Goal: Communication & Community: Answer question/provide support

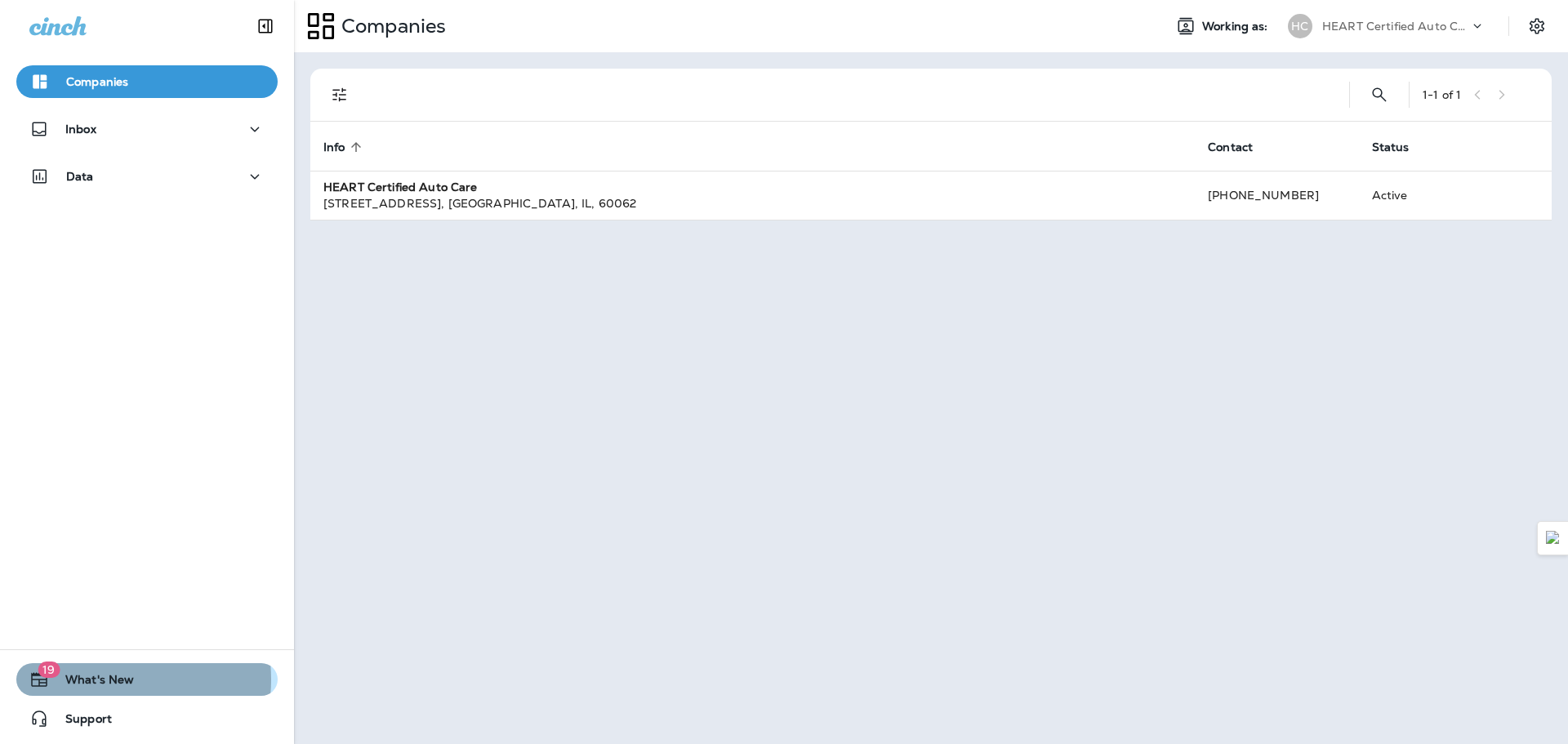
click at [92, 679] on span "What's New" at bounding box center [91, 682] width 85 height 20
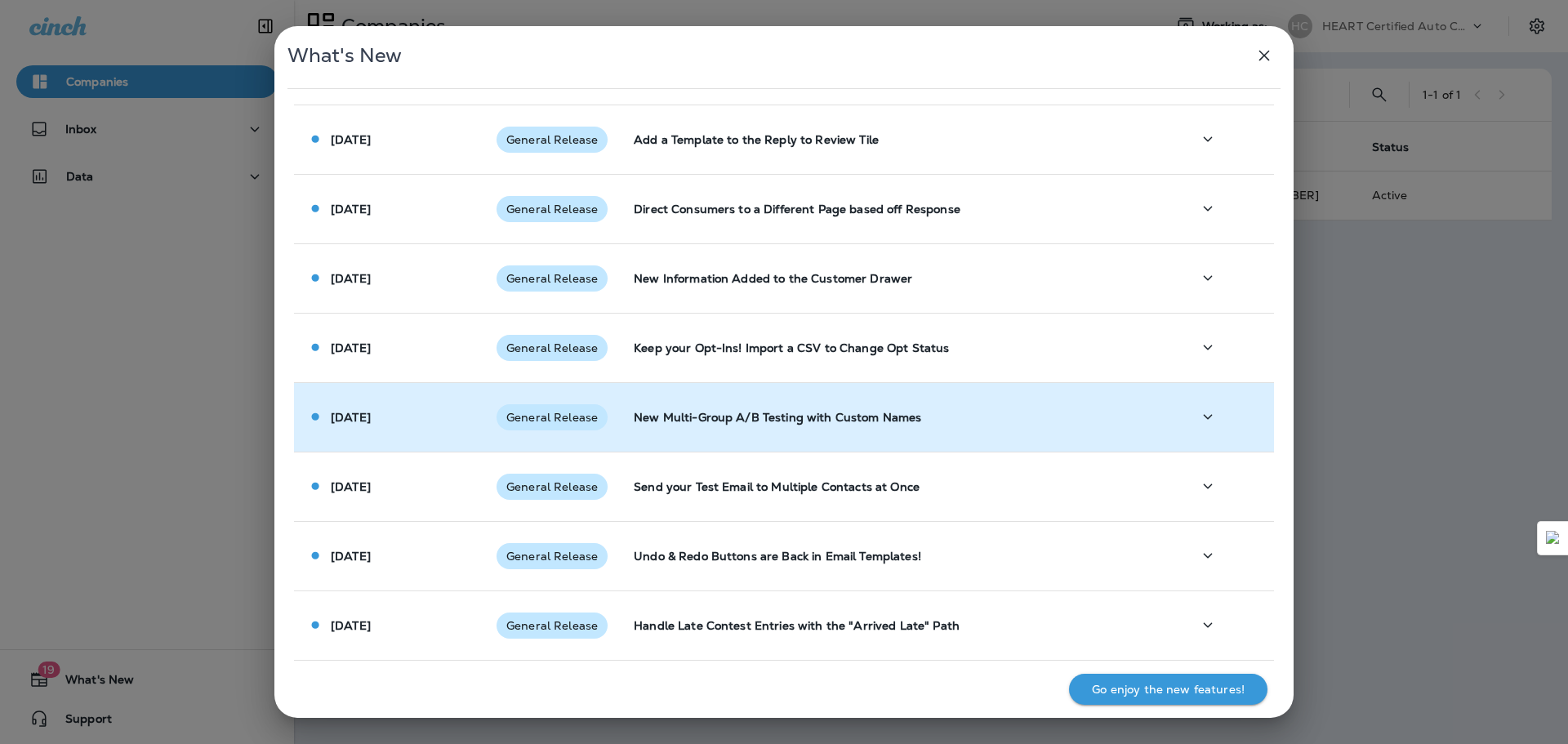
scroll to position [777, 0]
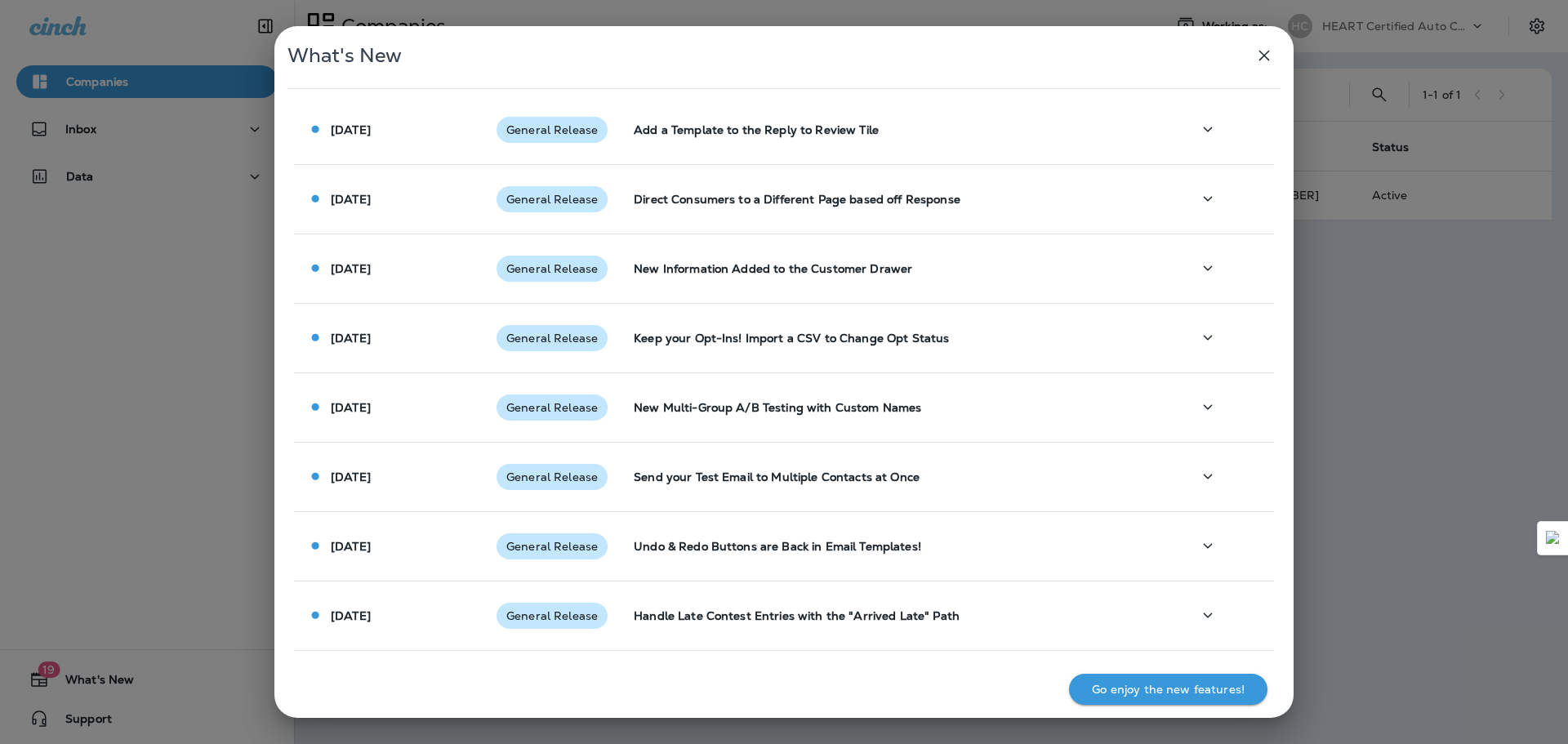
click at [1269, 57] on icon "button" at bounding box center [1264, 55] width 20 height 20
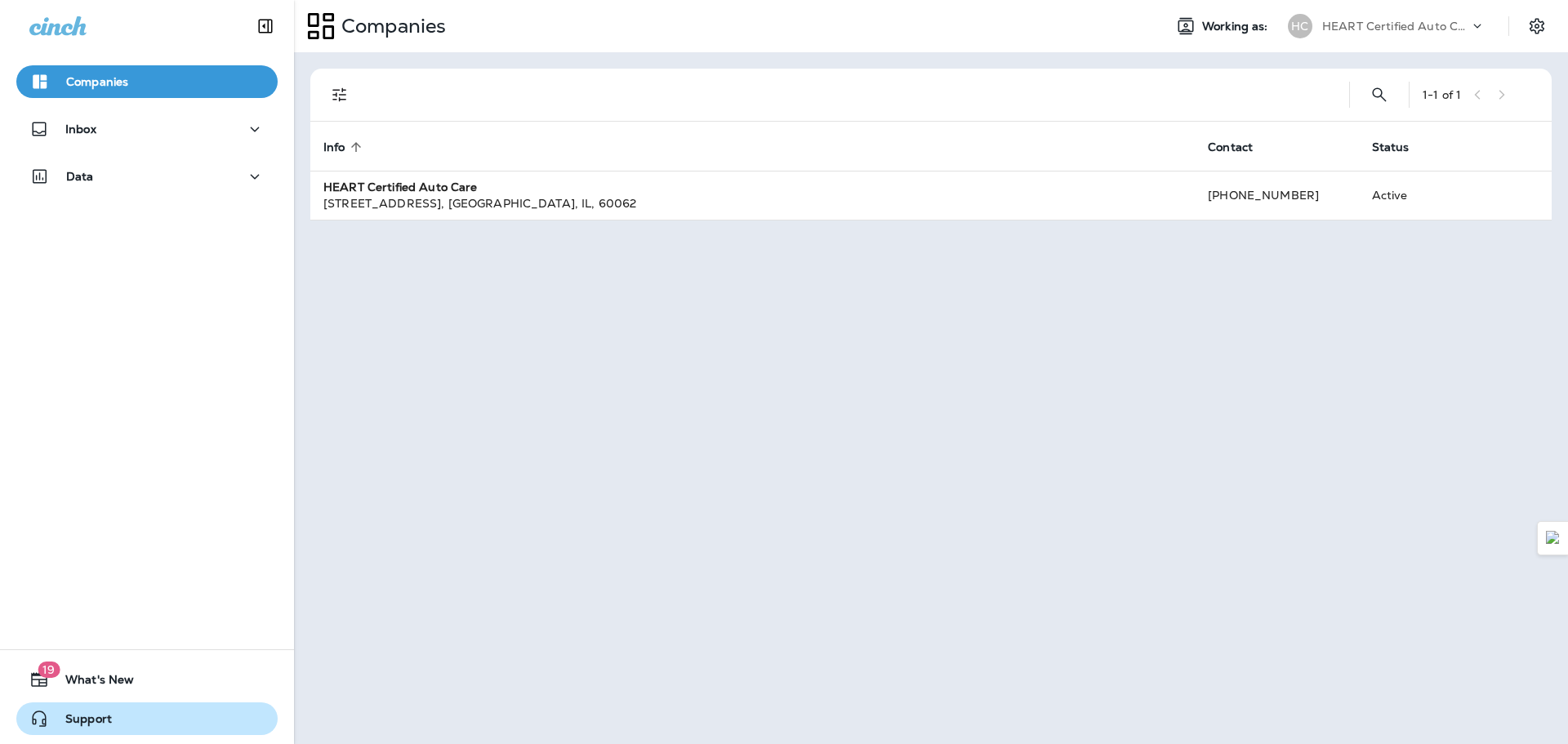
click at [90, 713] on span "Support" at bounding box center [81, 721] width 63 height 20
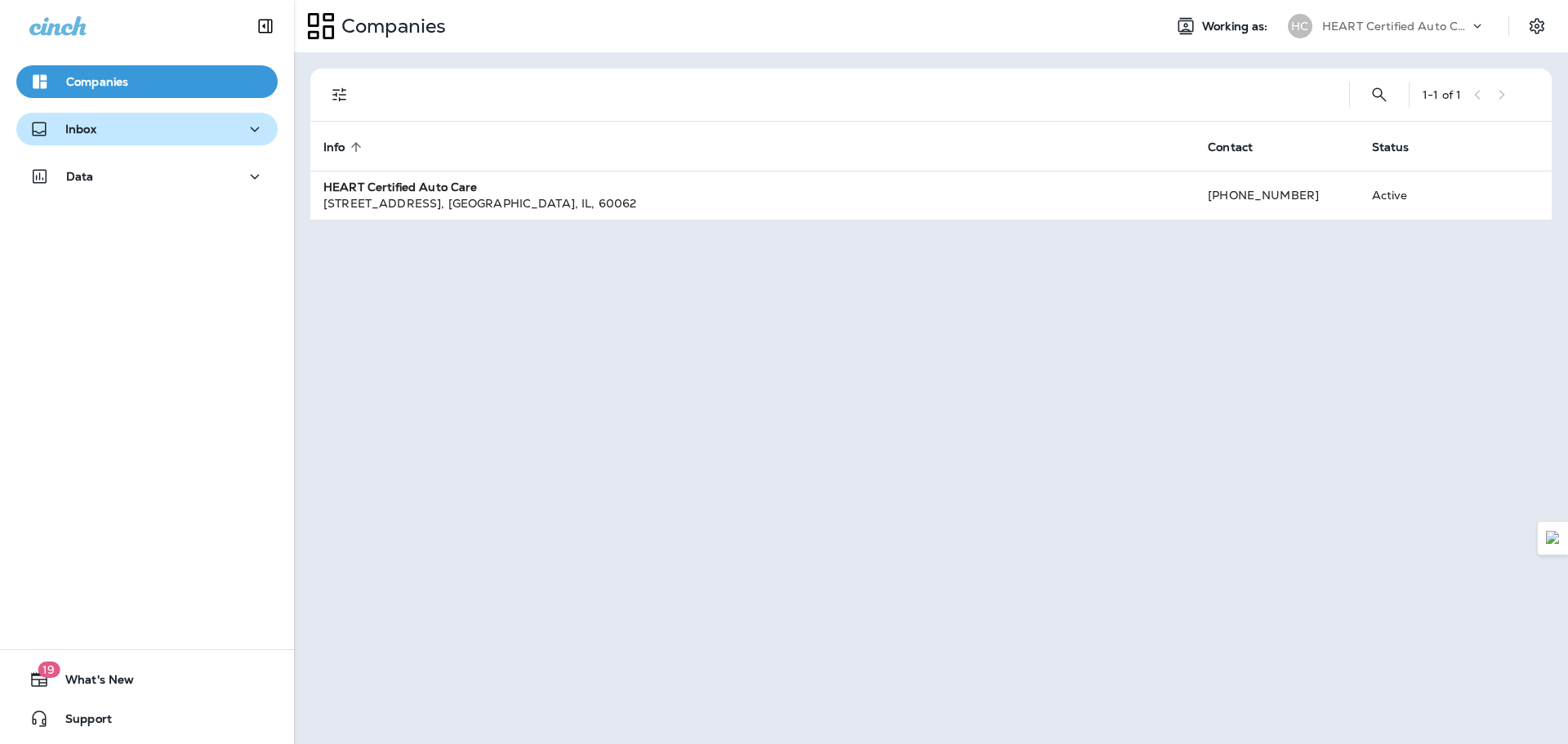
click at [96, 138] on div "Inbox" at bounding box center [63, 128] width 67 height 20
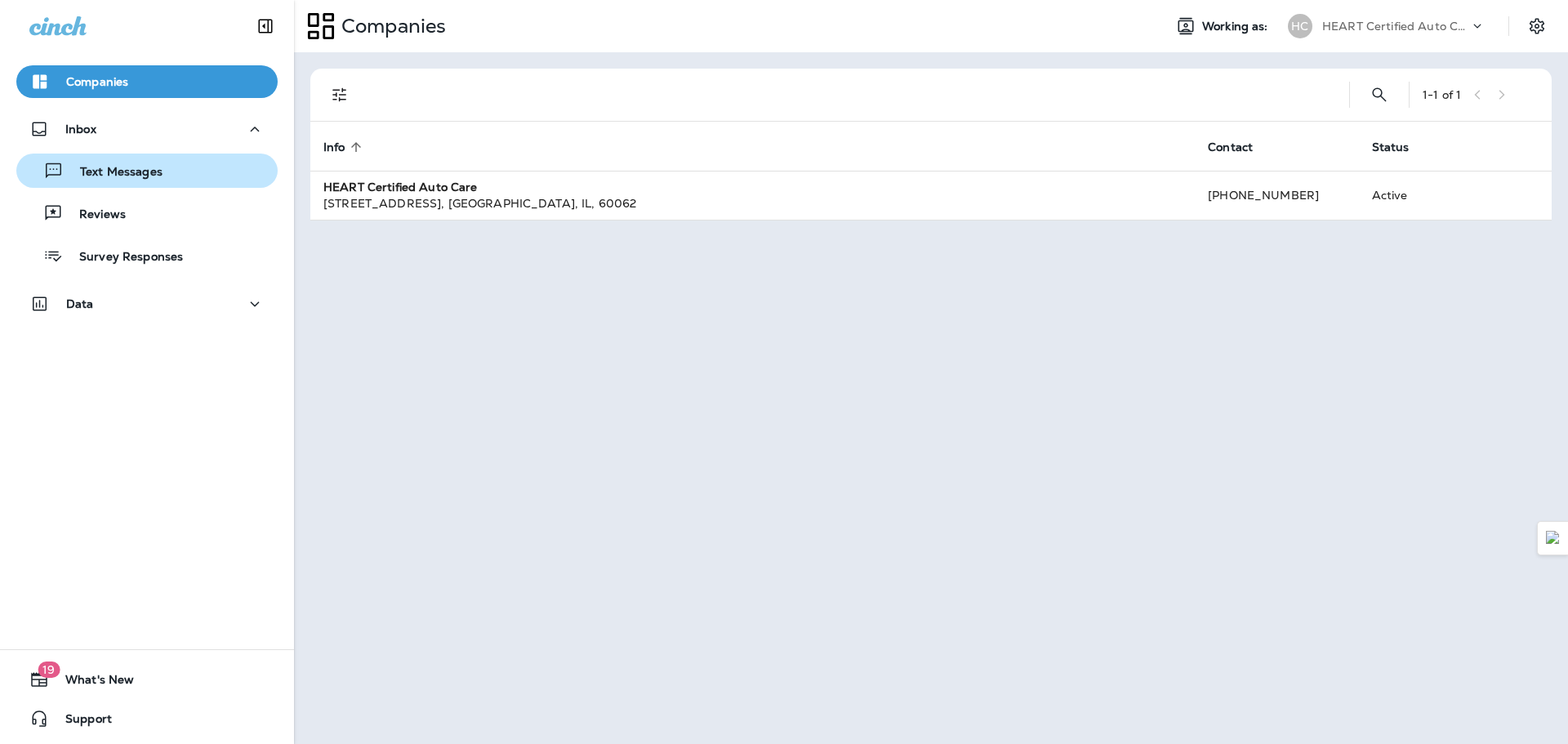
click at [126, 169] on p "Text Messages" at bounding box center [113, 173] width 99 height 15
